Goal: Check status: Check status

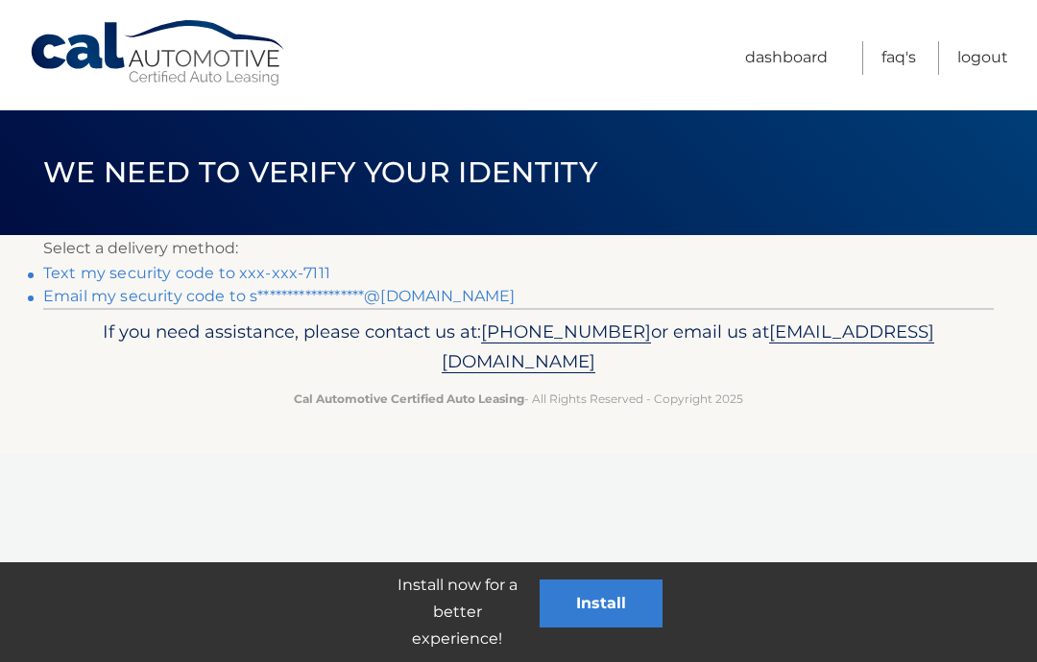
click at [69, 265] on link "Text my security code to xxx-xxx-7111" at bounding box center [186, 273] width 287 height 18
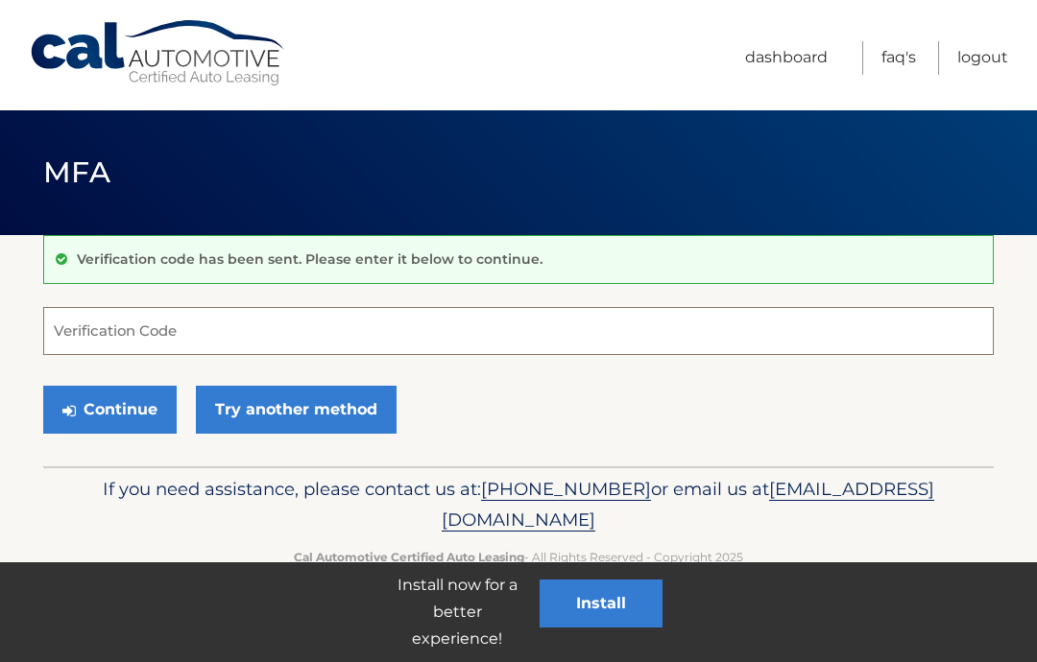
click at [119, 328] on input "Verification Code" at bounding box center [518, 331] width 950 height 48
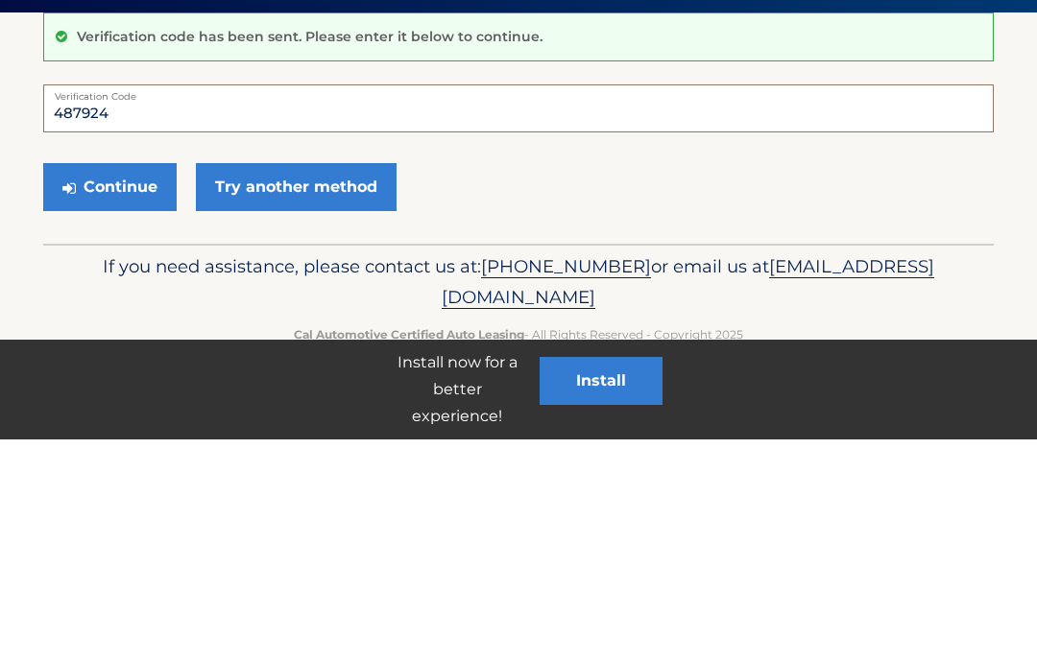
type input "487924"
click at [124, 386] on button "Continue" at bounding box center [109, 410] width 133 height 48
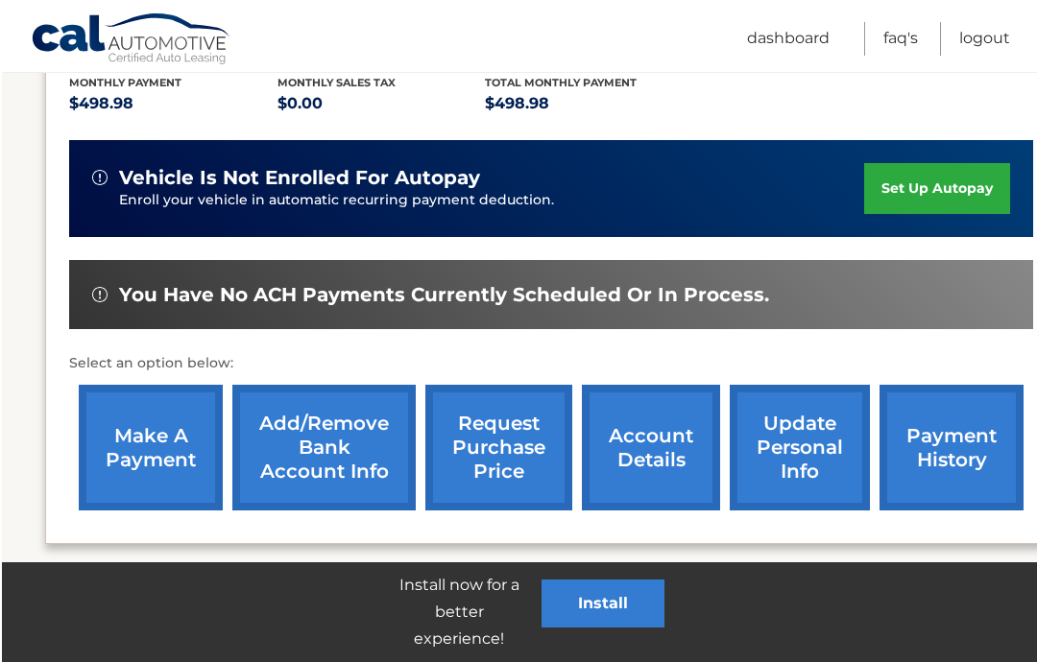
scroll to position [415, 0]
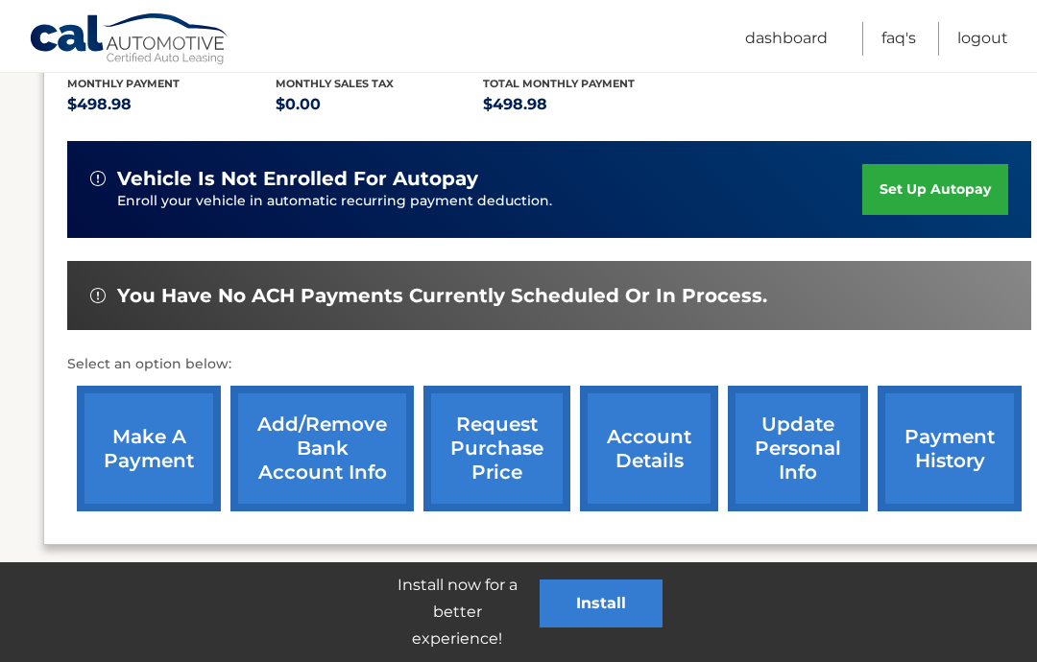
click at [952, 457] on link "payment history" at bounding box center [950, 449] width 144 height 126
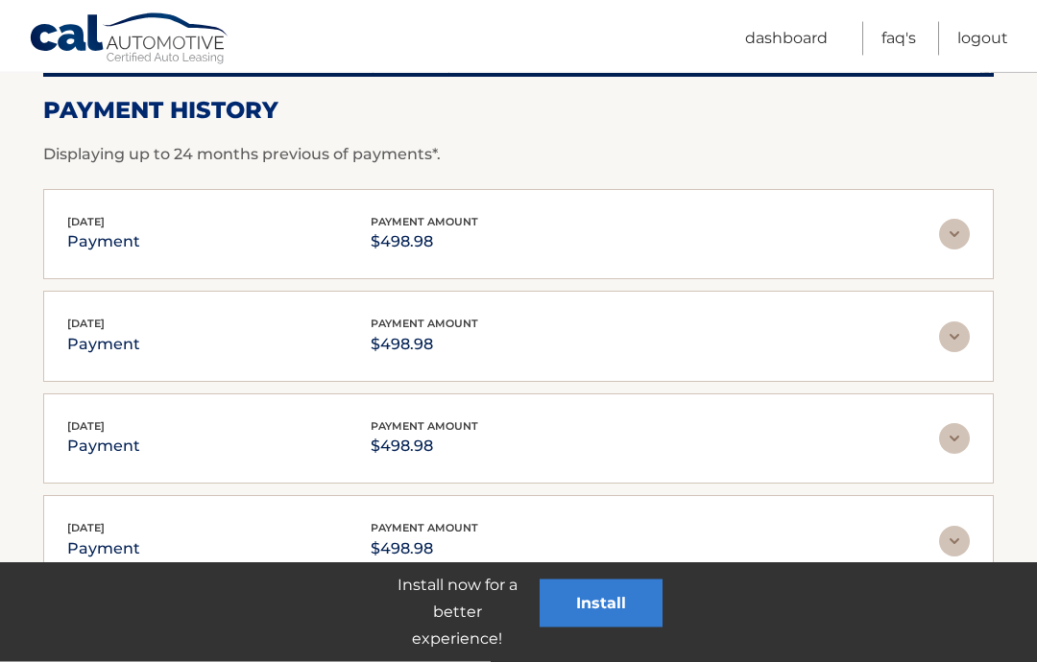
scroll to position [279, 0]
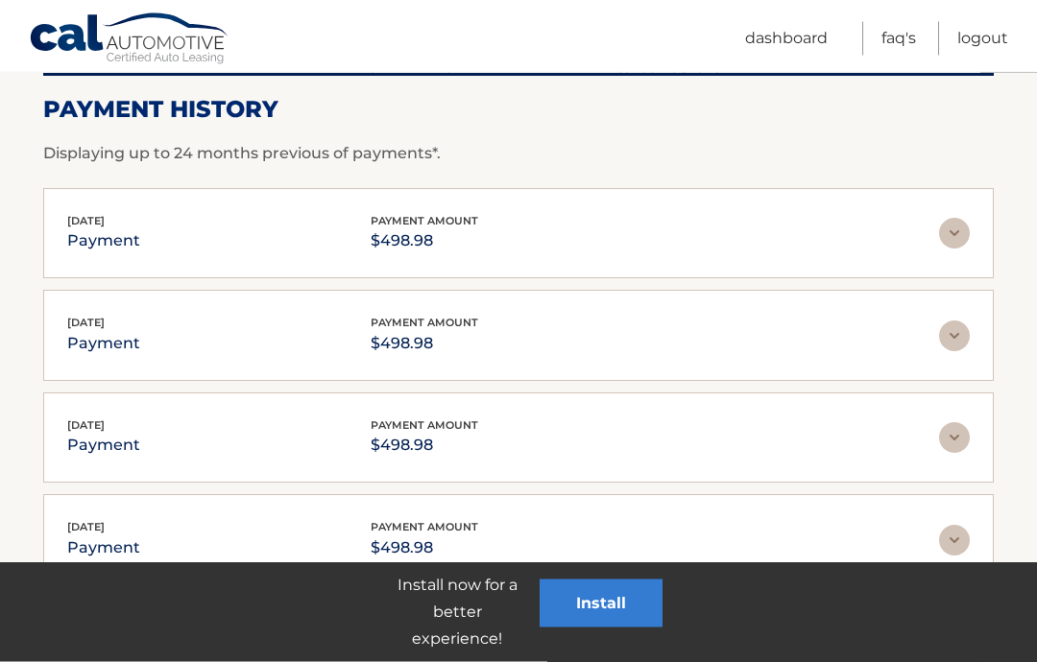
click at [944, 237] on img at bounding box center [954, 234] width 31 height 31
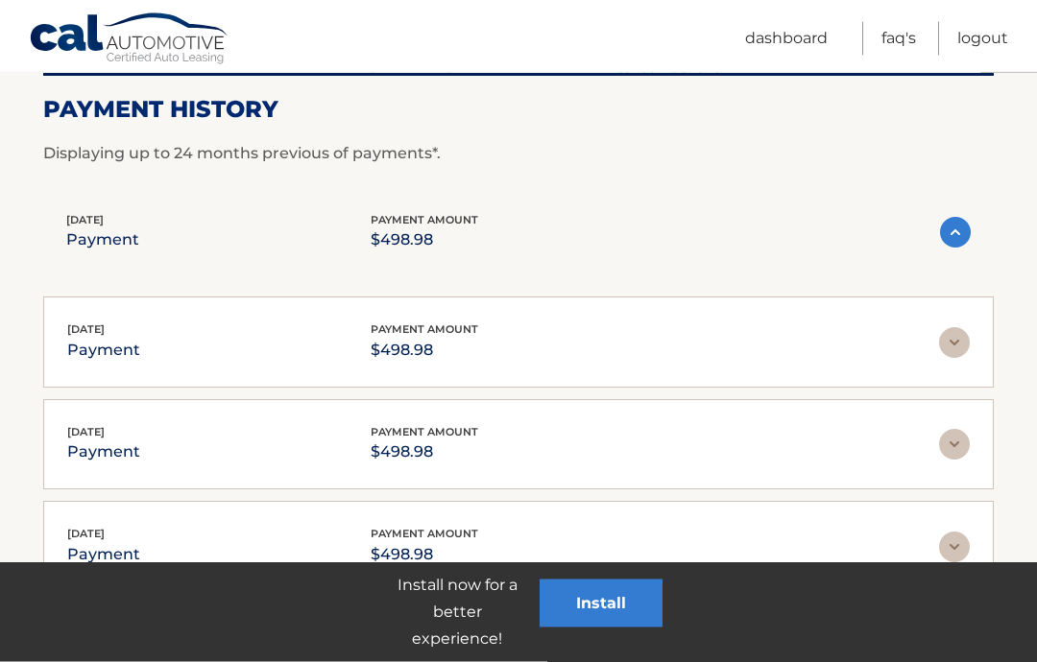
scroll to position [280, 0]
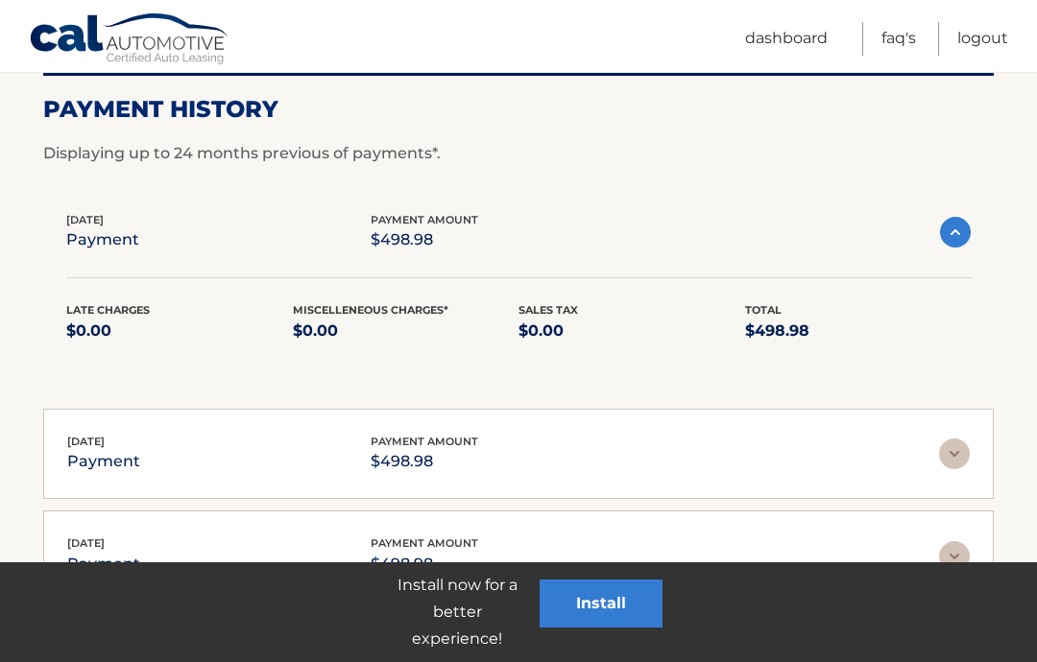
click at [968, 28] on link "Logout" at bounding box center [982, 39] width 51 height 34
